Goal: Book appointment/travel/reservation

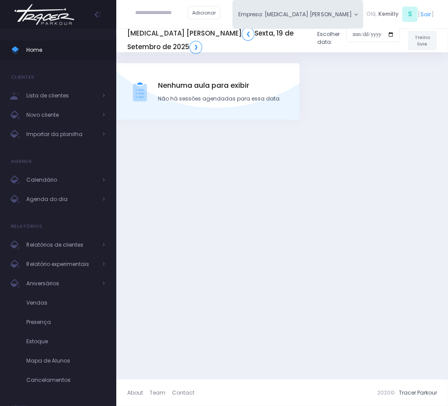
drag, startPoint x: 64, startPoint y: 201, endPoint x: 315, endPoint y: 165, distance: 253.0
click at [64, 201] on span "Agenda do dia" at bounding box center [61, 198] width 70 height 11
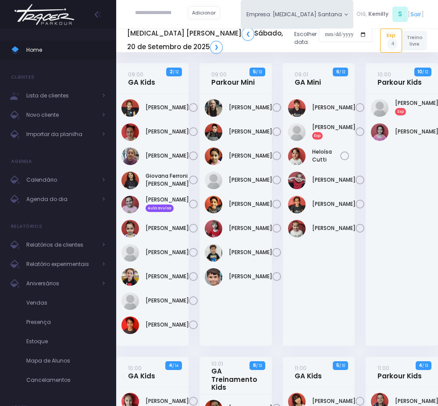
click at [325, 263] on div "[PERSON_NAME] Exp" at bounding box center [319, 220] width 72 height 252
click at [357, 324] on div "09:01 GA Mini 6 / 12" at bounding box center [318, 209] width 83 height 293
click at [145, 78] on link "09:00 GA Kids" at bounding box center [141, 78] width 27 height 16
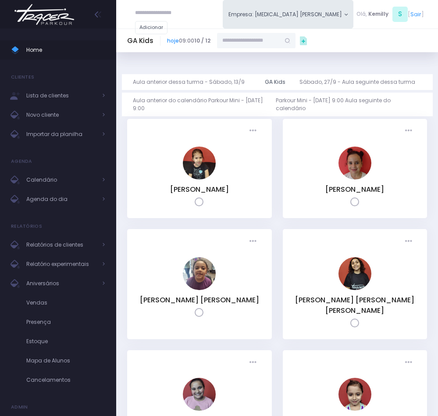
drag, startPoint x: 259, startPoint y: 39, endPoint x: 258, endPoint y: 33, distance: 5.8
click at [259, 39] on input "text" at bounding box center [248, 41] width 63 height 16
click at [258, 54] on link "Manuela Lopes Canova" at bounding box center [257, 55] width 46 height 8
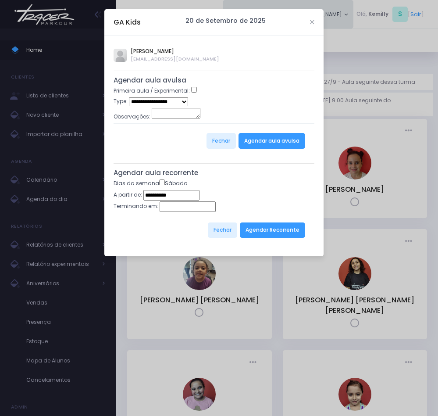
type input "**********"
select select "*"
click at [276, 148] on button "Agendar aula avulsa" at bounding box center [271, 141] width 67 height 16
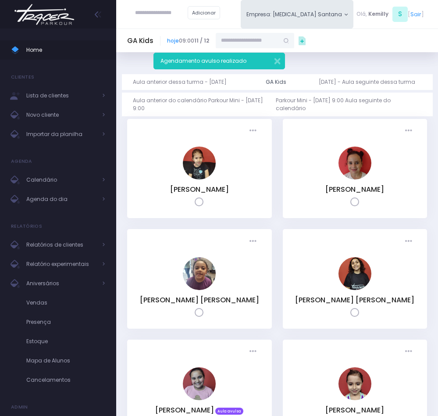
click at [333, 62] on div "Dashboard Actions Choose Label: Customer Partner Suplier Member Staff Add new" at bounding box center [277, 413] width 322 height 723
click at [334, 62] on div "Dashboard Actions Choose Label: Customer Partner Suplier Member Staff Add new" at bounding box center [277, 413] width 322 height 723
